Goal: Information Seeking & Learning: Check status

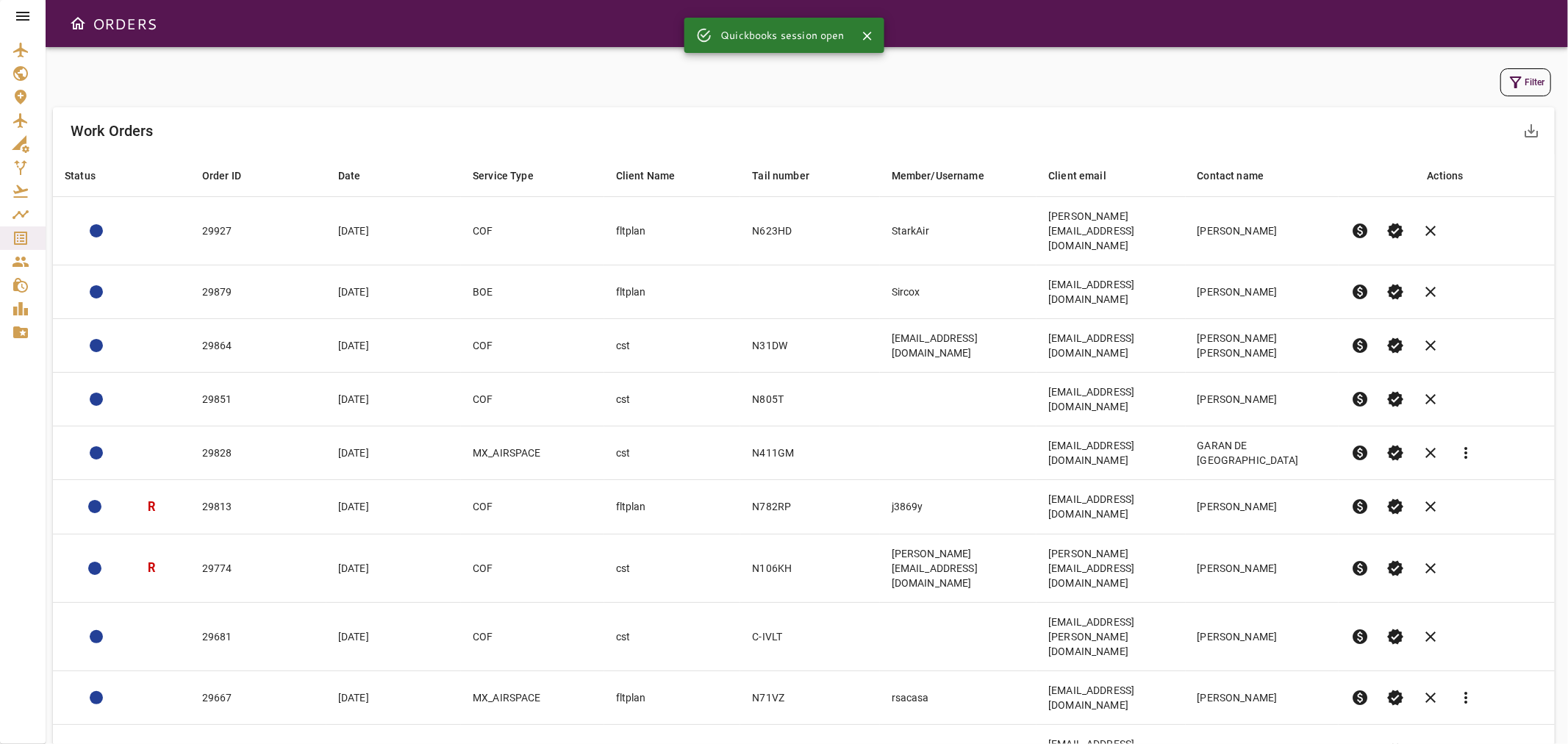
click at [1529, 84] on button "Filter" at bounding box center [1526, 82] width 51 height 28
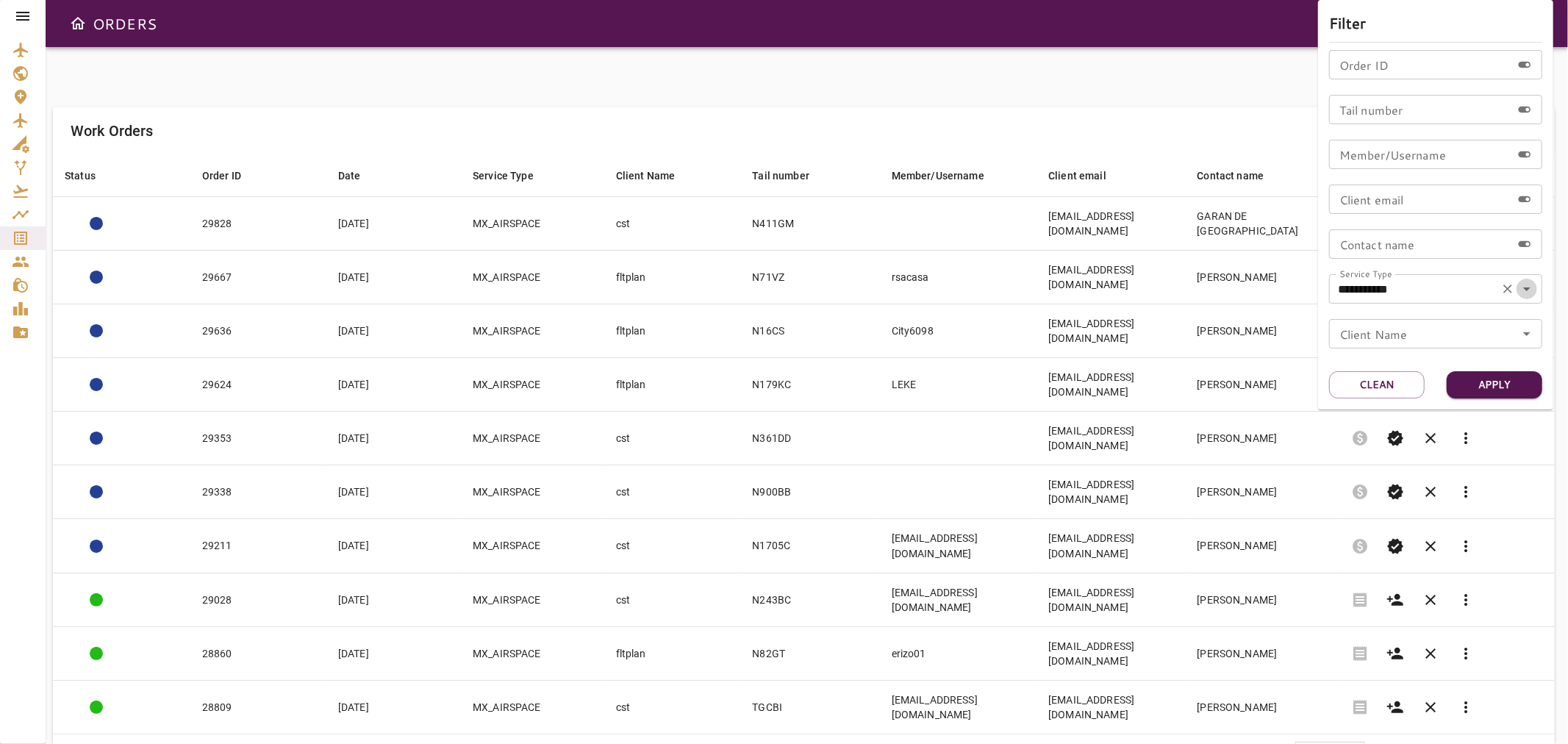
click at [1525, 296] on icon "Open" at bounding box center [1527, 289] width 18 height 18
click at [1361, 332] on li "COF" at bounding box center [1436, 332] width 214 height 26
type input "***"
click at [1495, 384] on button "Apply" at bounding box center [1494, 385] width 95 height 27
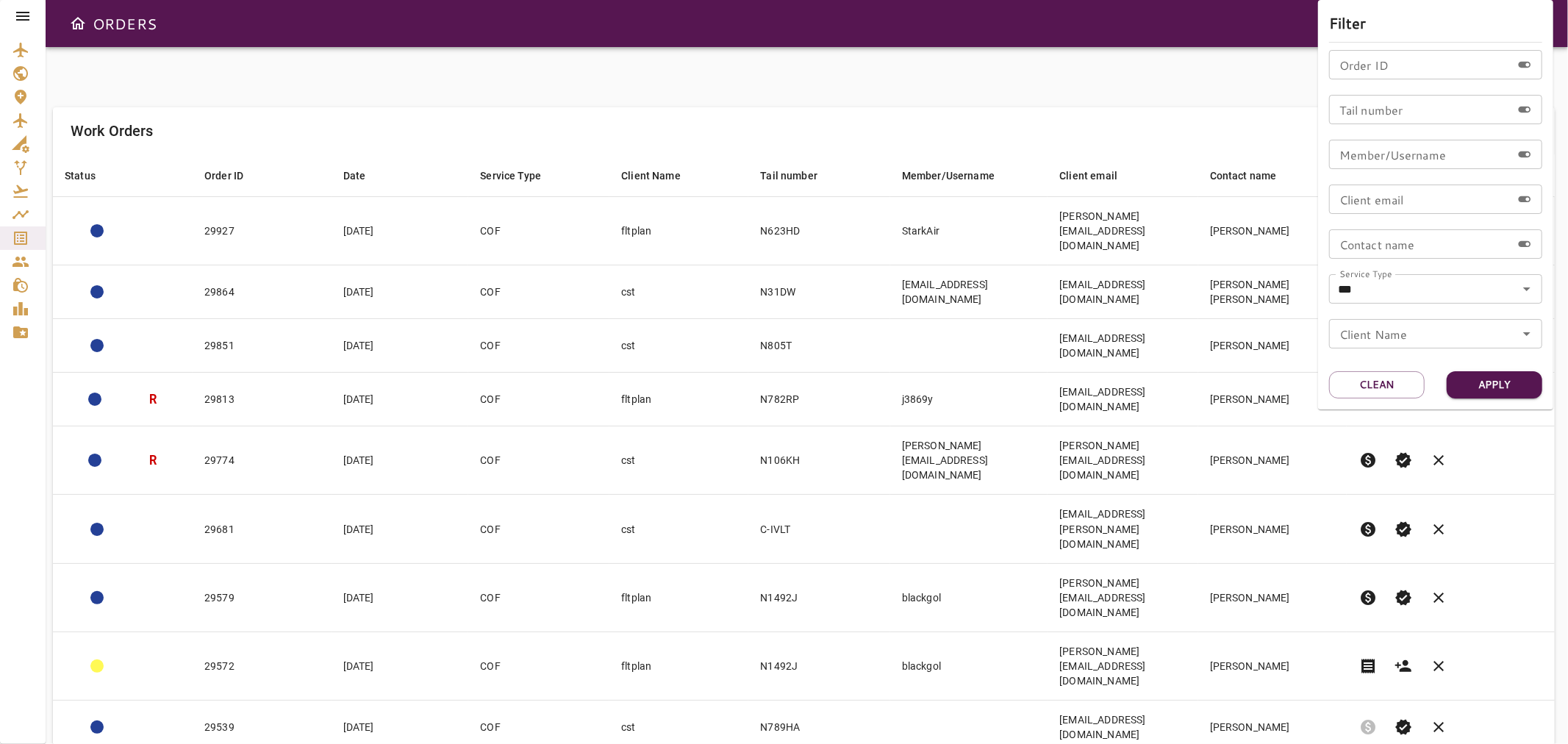
click at [1128, 82] on div at bounding box center [784, 372] width 1568 height 744
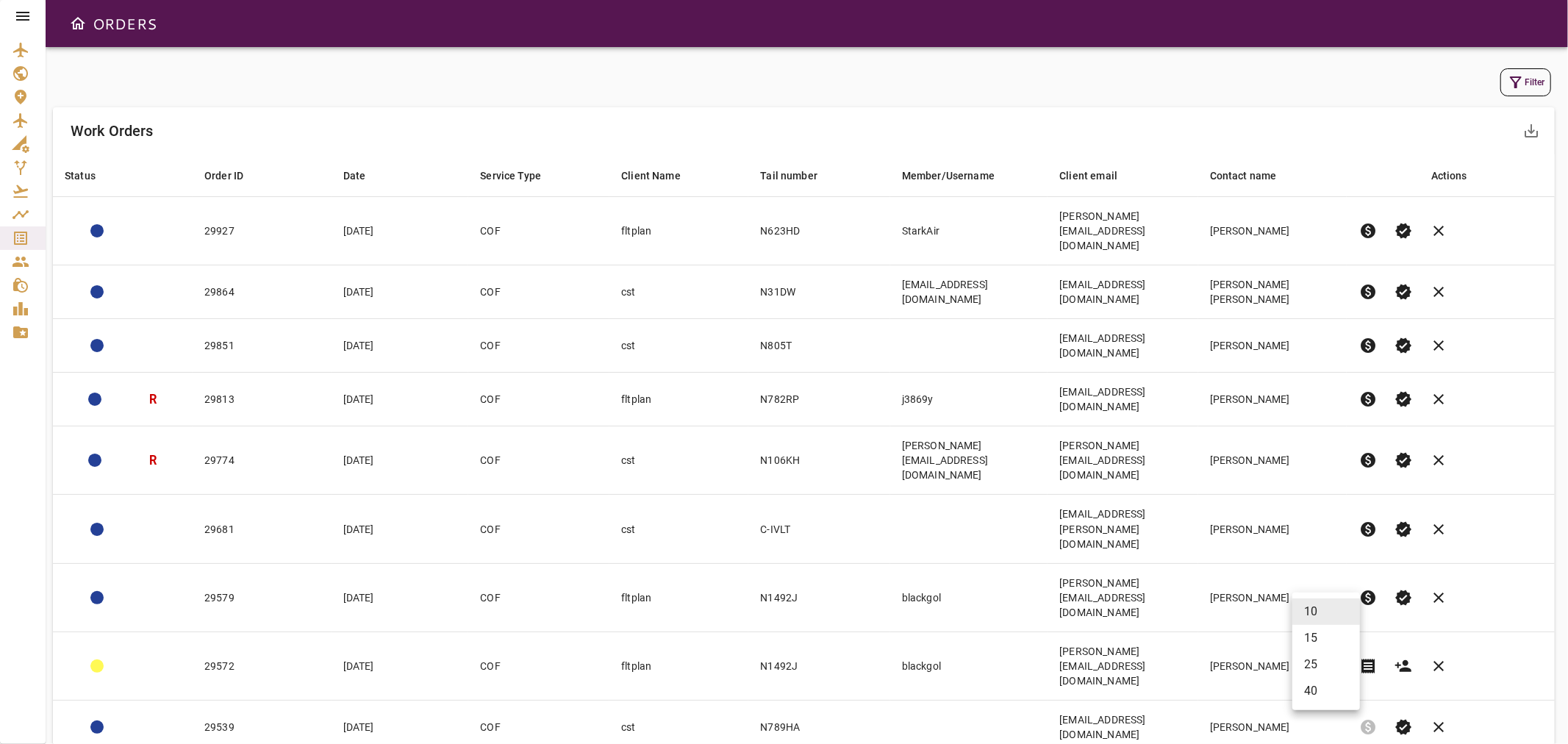
click at [1318, 613] on body "ORDERS Filter Work Orders save_alt Status arrow_downward Order ID arrow_downwar…" at bounding box center [784, 372] width 1568 height 744
click at [1314, 665] on li "25" at bounding box center [1326, 664] width 68 height 26
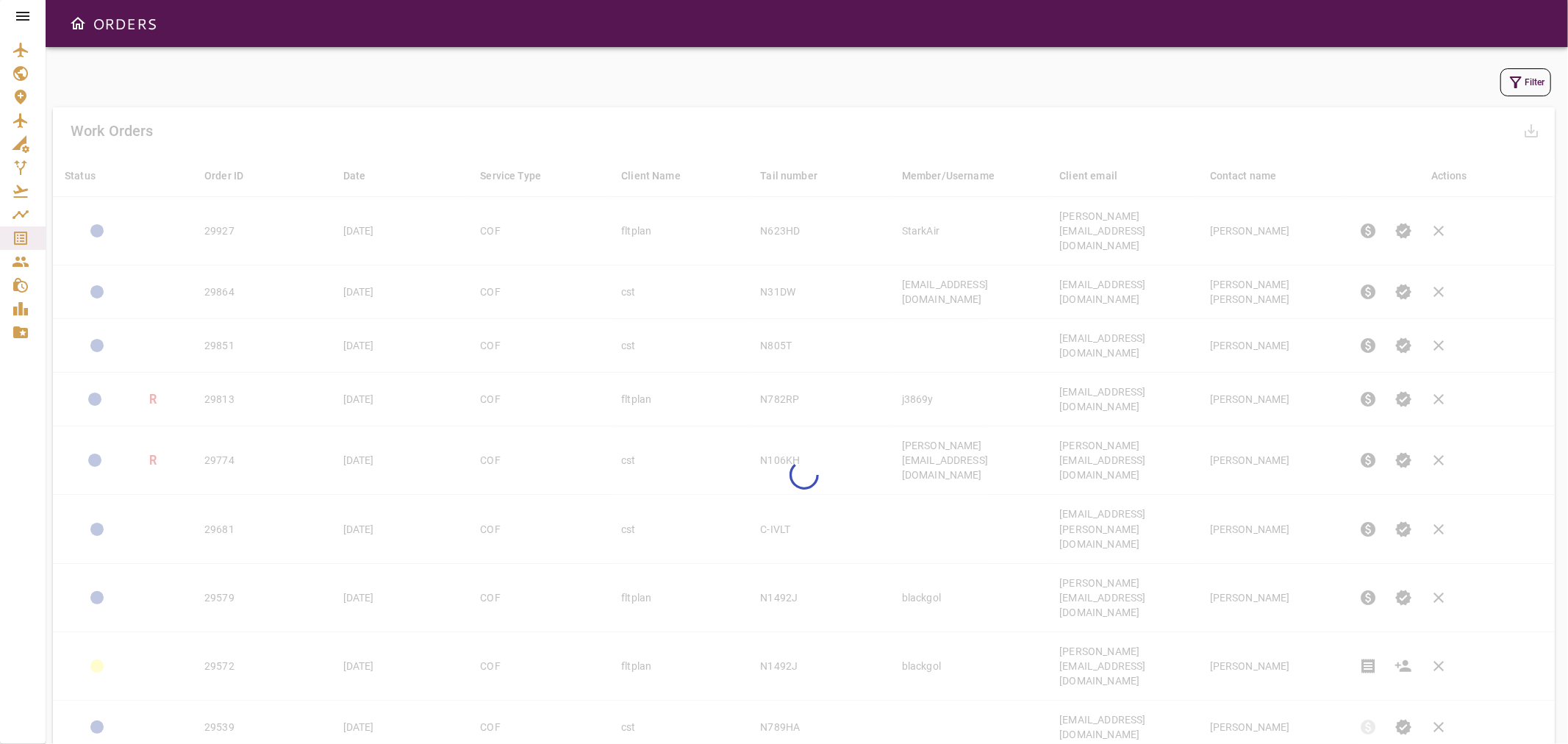
type input "**"
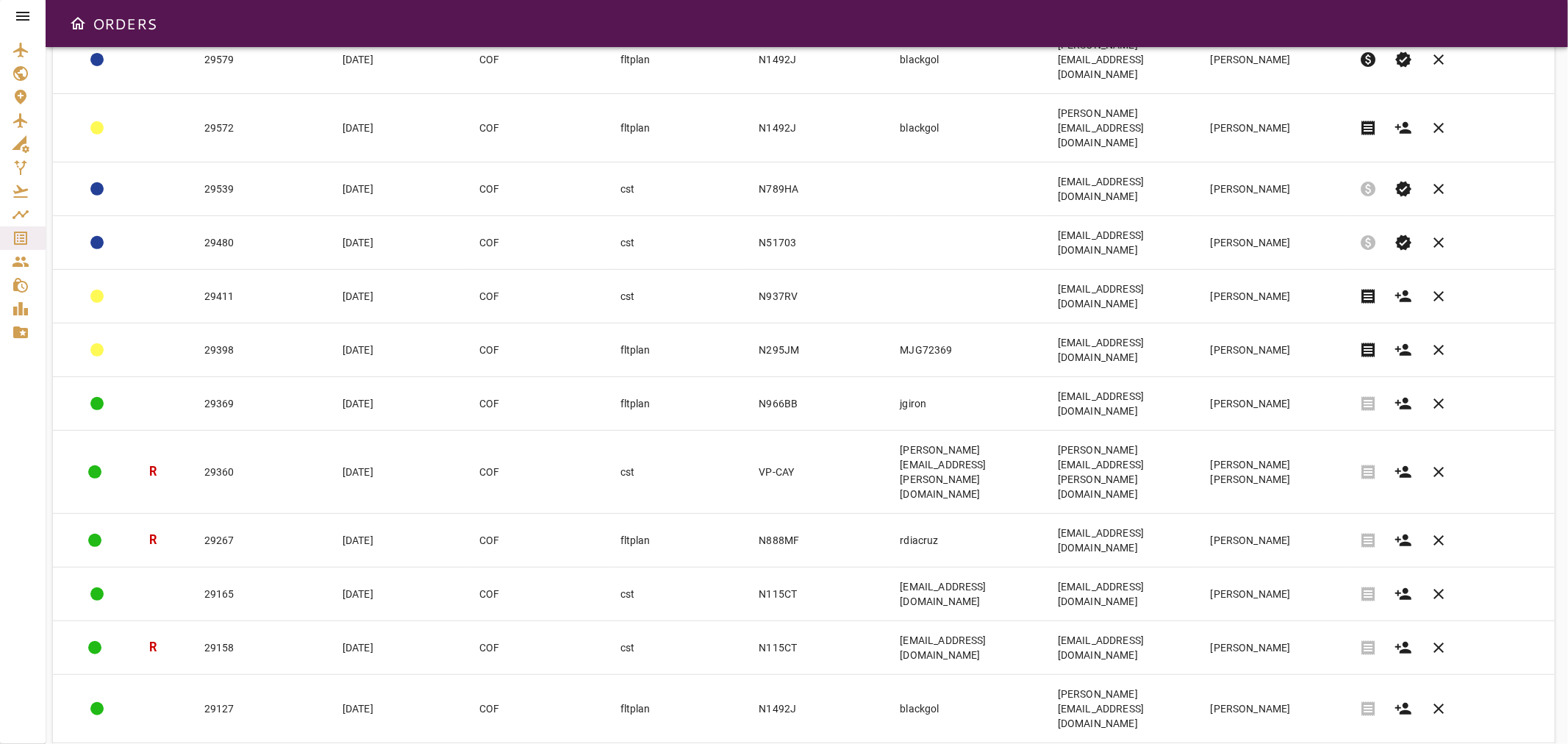
scroll to position [544, 0]
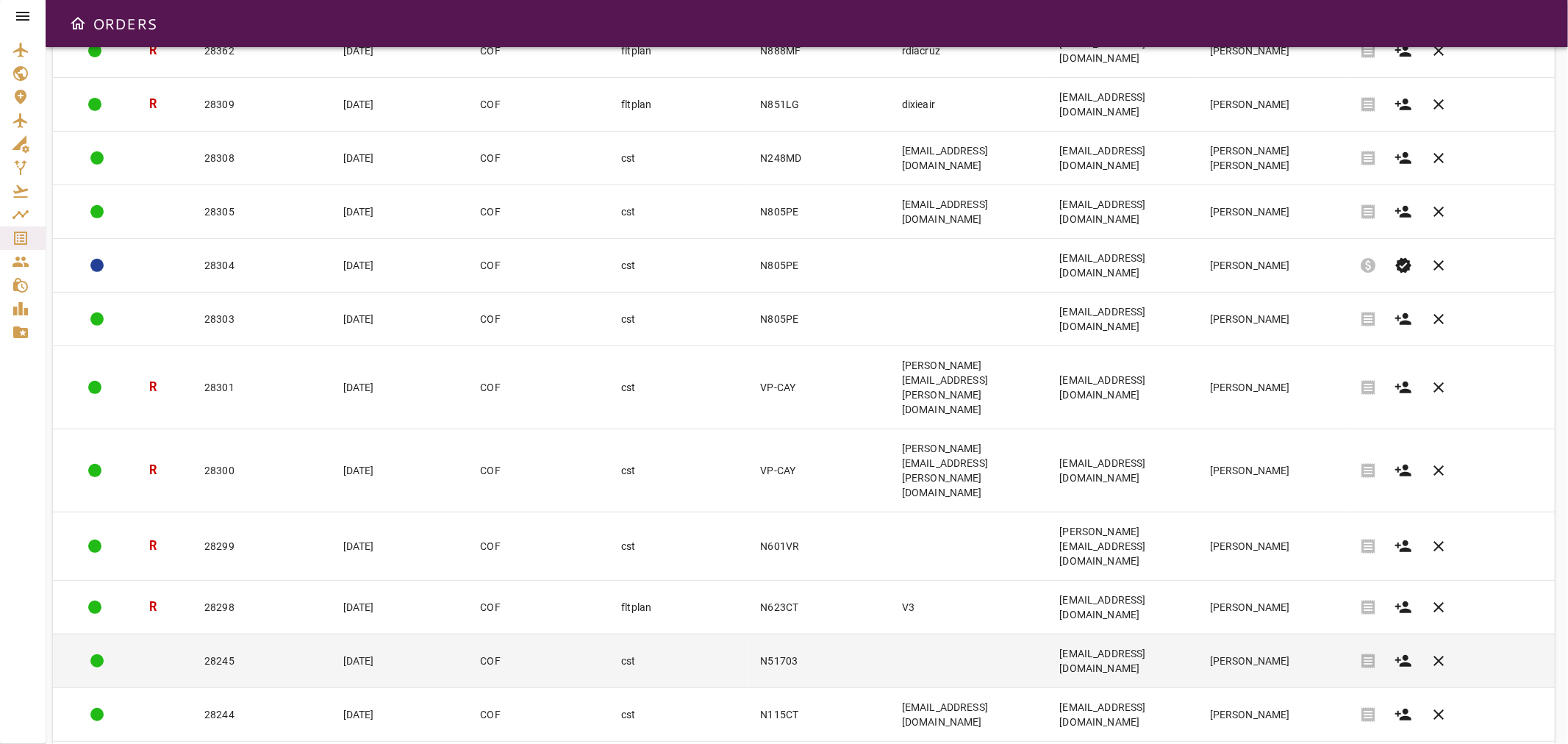
scroll to position [557, 0]
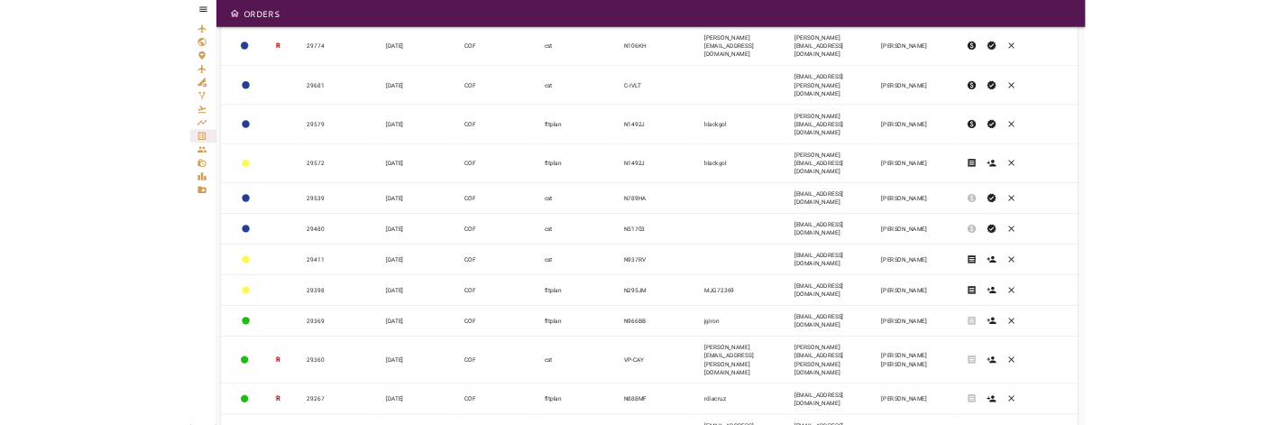
scroll to position [367, 0]
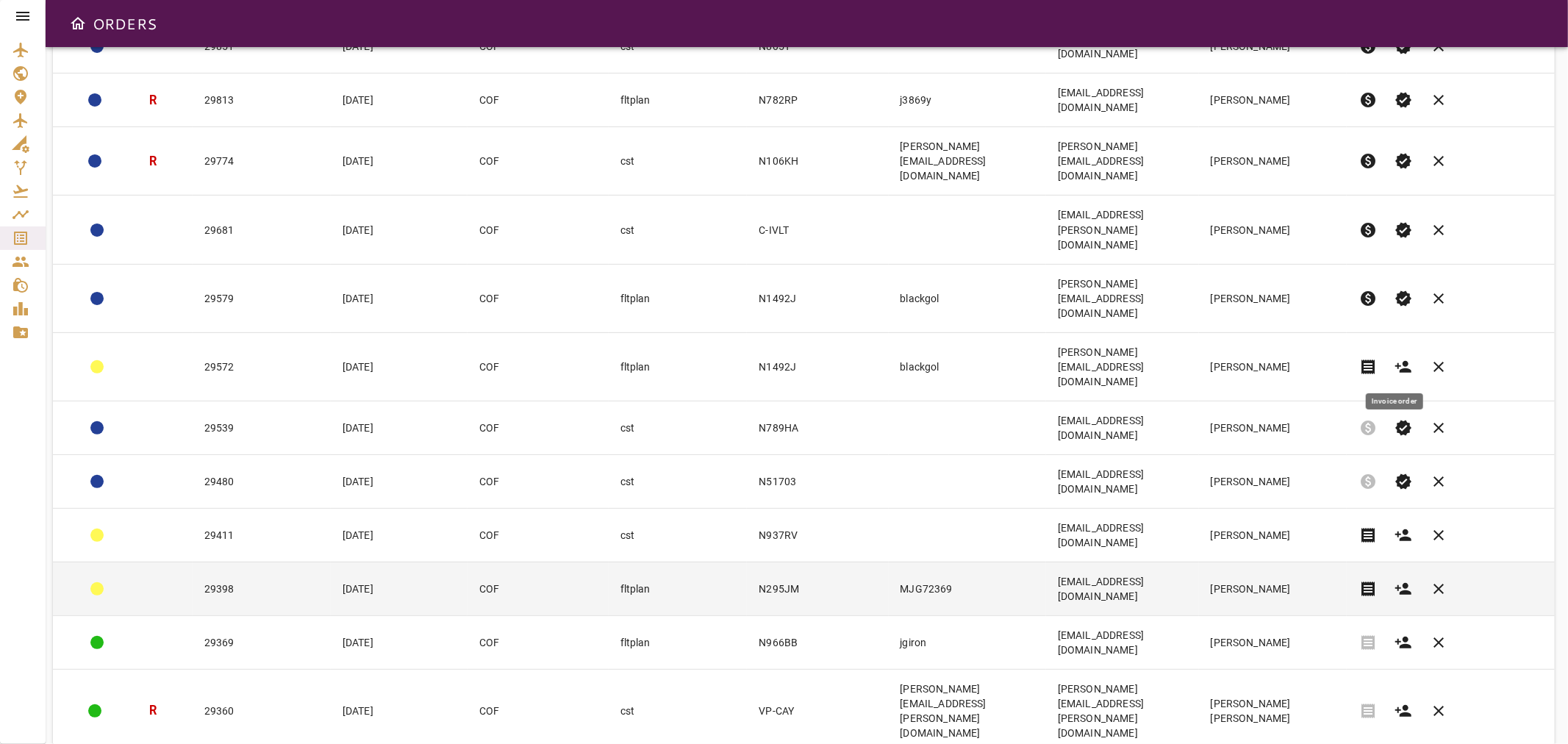
click at [1377, 580] on span "receipt" at bounding box center [1368, 589] width 18 height 18
click at [288, 561] on td "29398" at bounding box center [262, 588] width 139 height 54
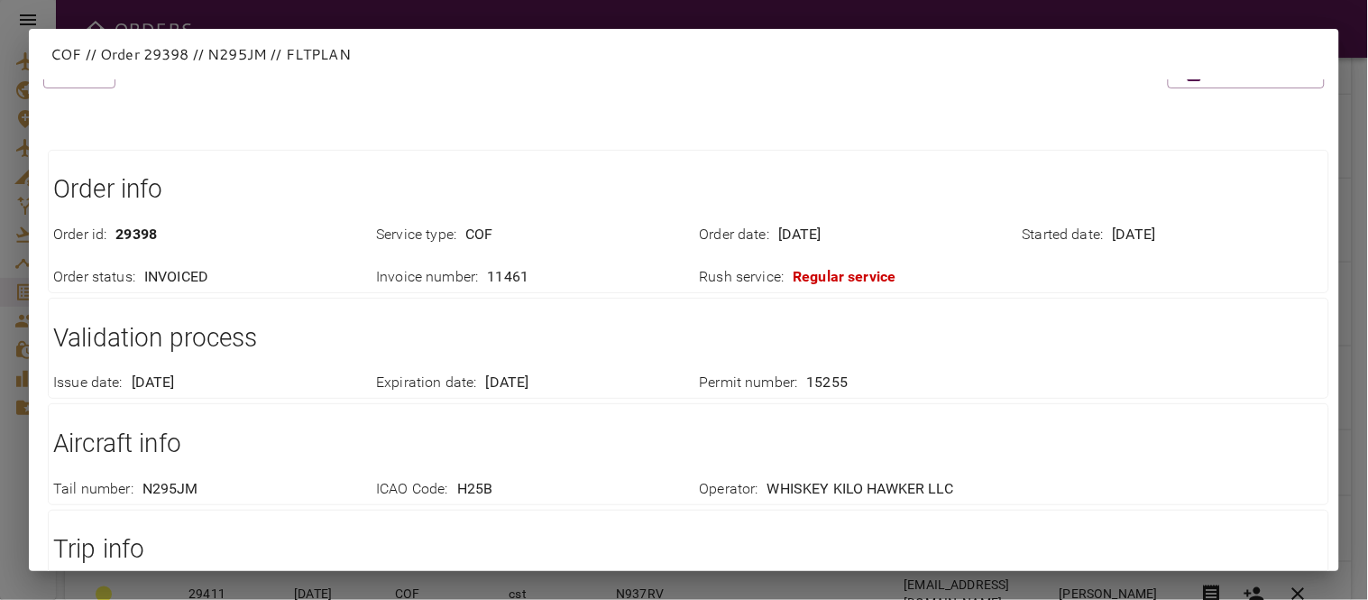
scroll to position [0, 0]
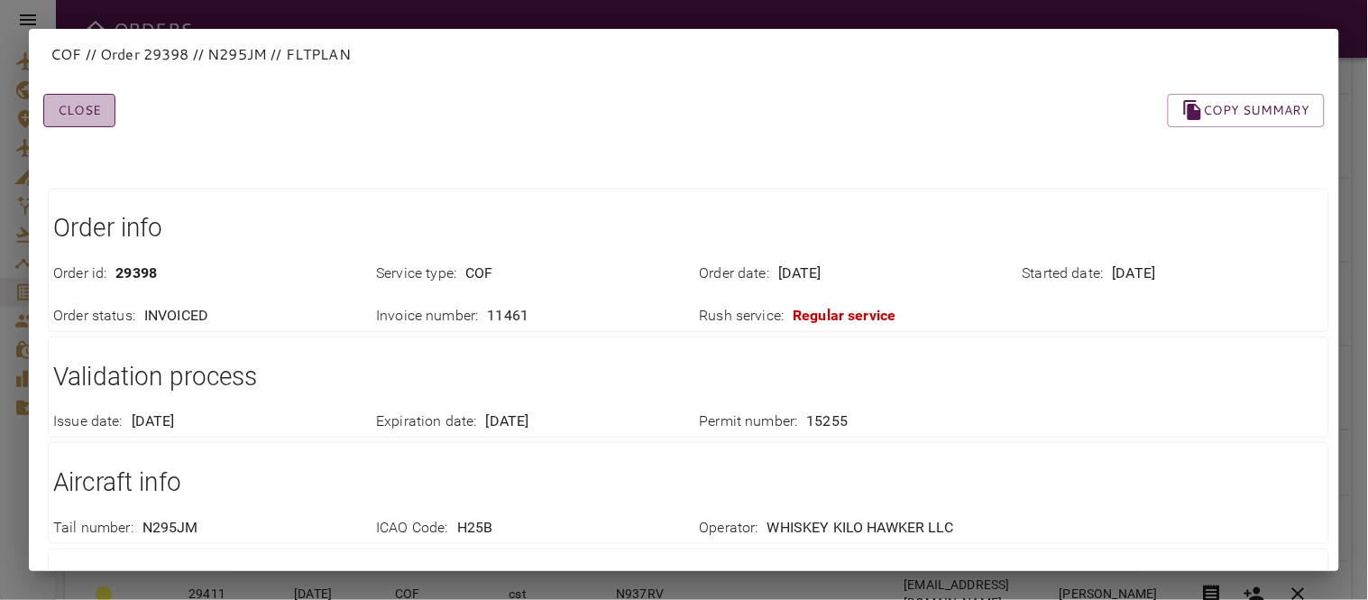
click at [73, 108] on button "Close" at bounding box center [79, 110] width 72 height 33
